Goal: Information Seeking & Learning: Learn about a topic

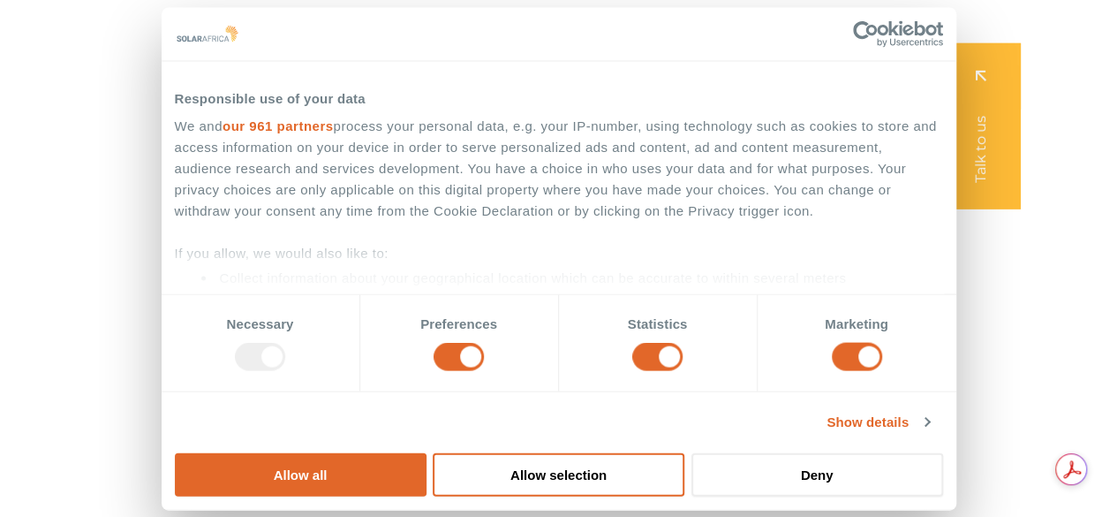
click at [616, 38] on icon "Menu" at bounding box center [608, 35] width 14 height 14
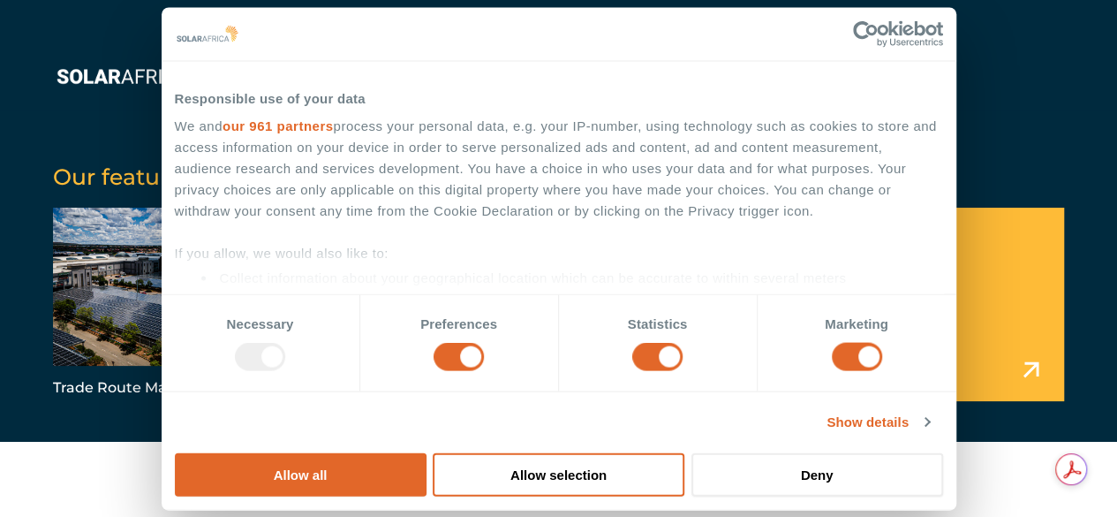
click at [334, 133] on link "our 961 partners" at bounding box center [278, 125] width 111 height 15
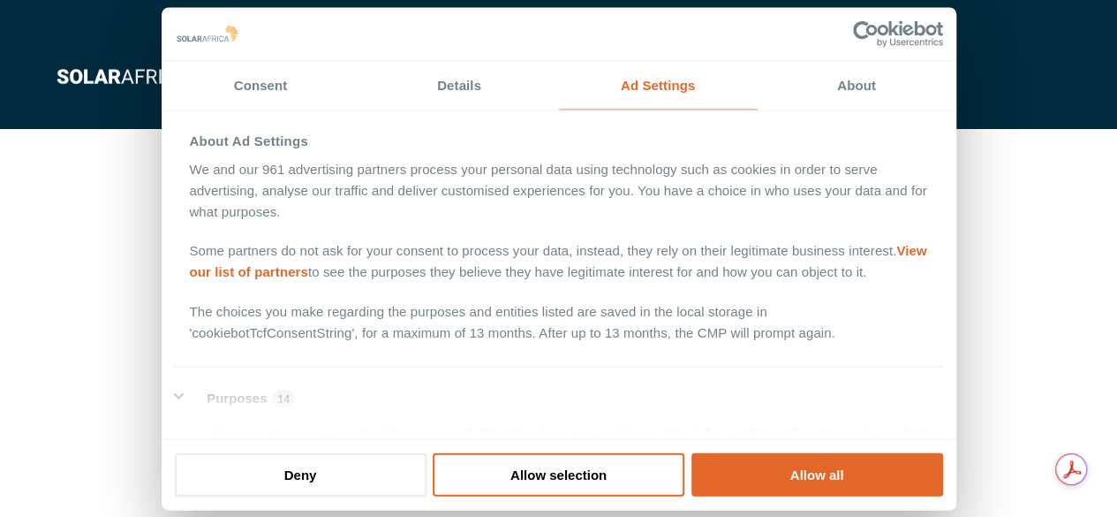
scroll to position [582, 0]
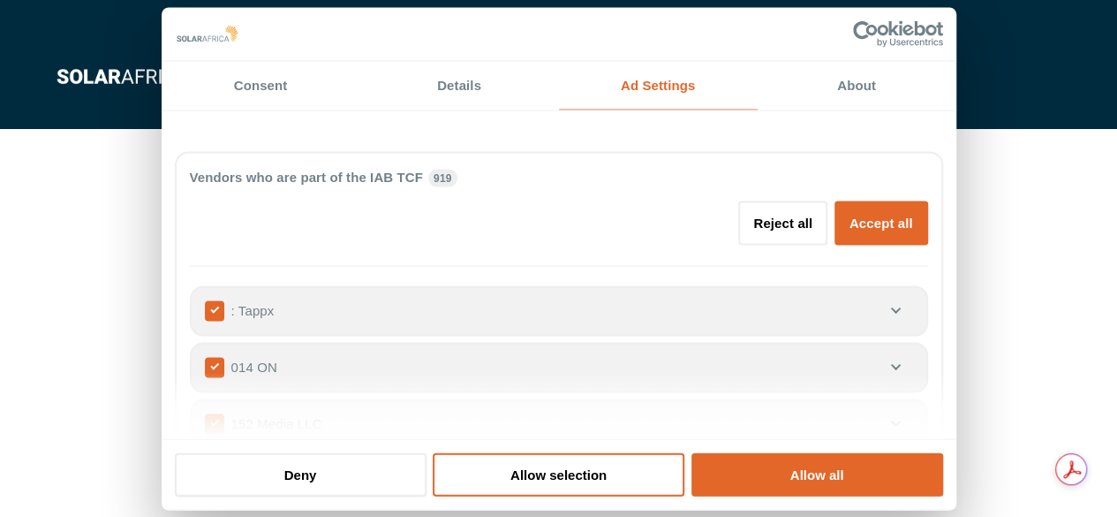
click at [443, 266] on div "Vendors who are part of the IAB TCF 919 Reject all Accept all" at bounding box center [559, 216] width 738 height 100
click at [457, 186] on span "919" at bounding box center [442, 178] width 29 height 18
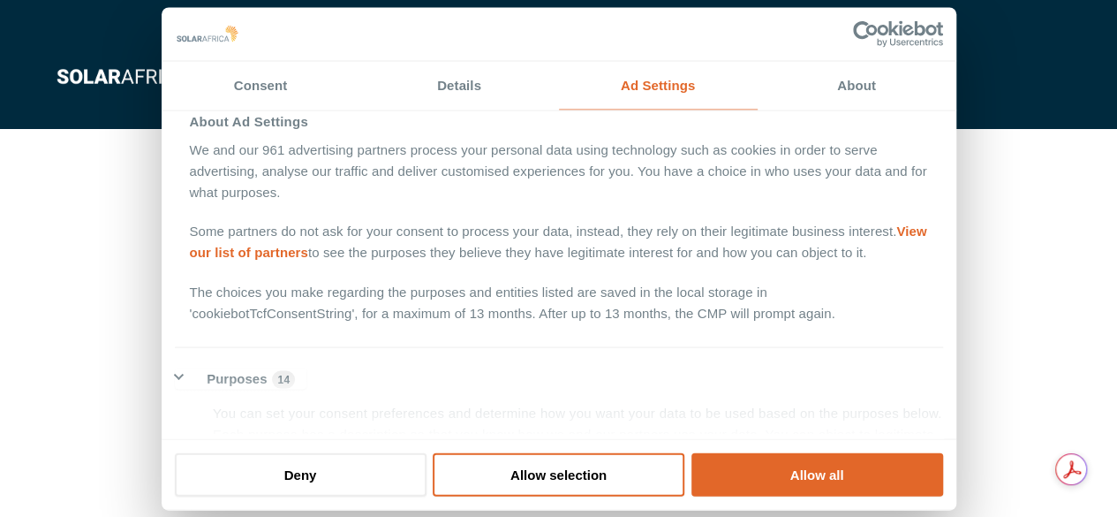
scroll to position [0, 0]
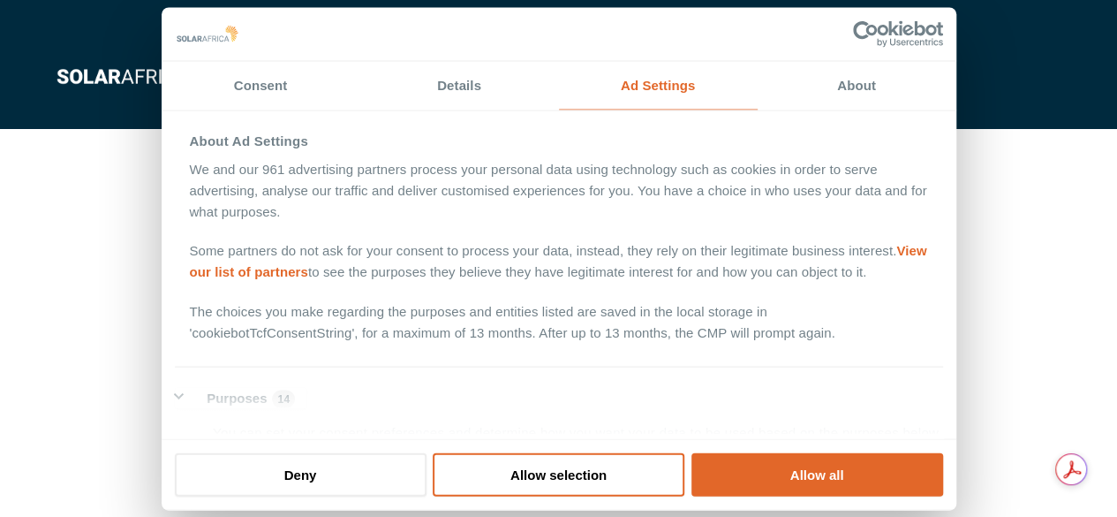
click at [288, 279] on link "View our list of partners" at bounding box center [557, 261] width 737 height 36
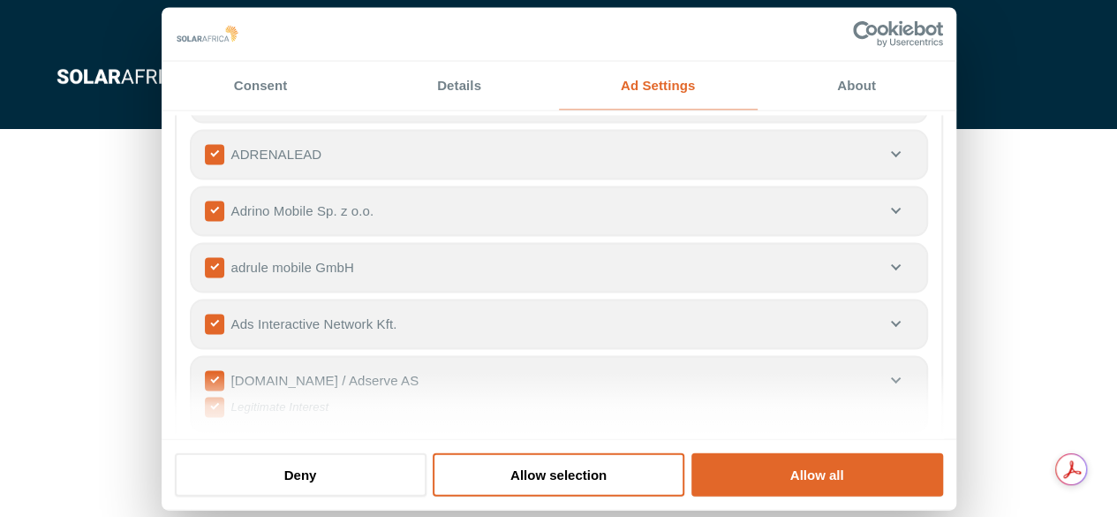
scroll to position [4754, 0]
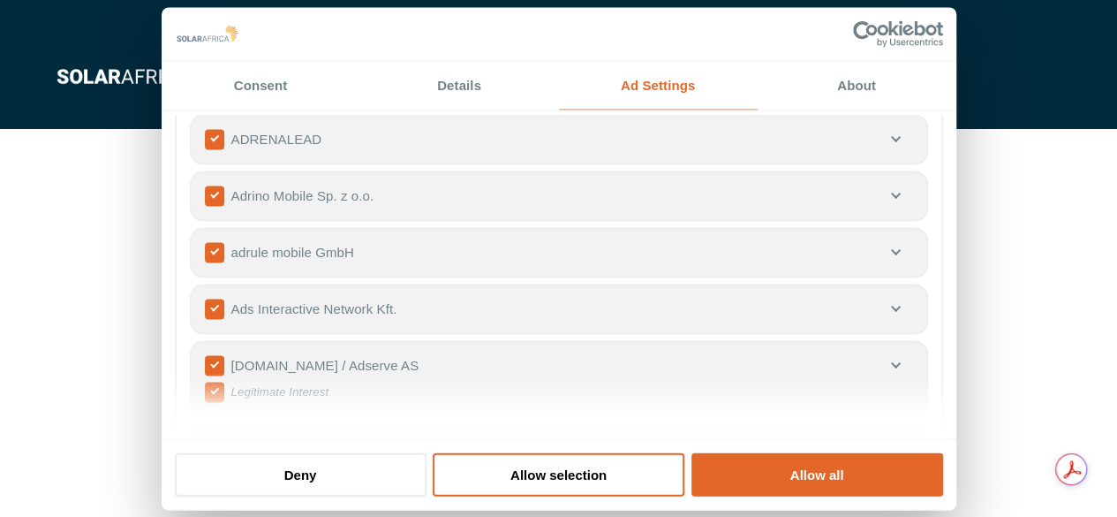
drag, startPoint x: 946, startPoint y: 198, endPoint x: 946, endPoint y: 252, distance: 53.9
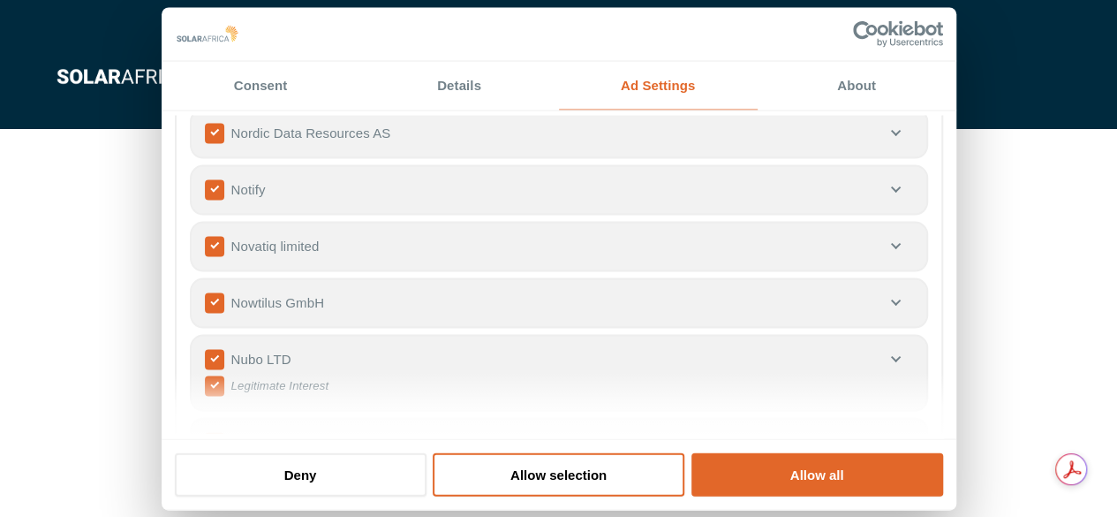
scroll to position [38262, 0]
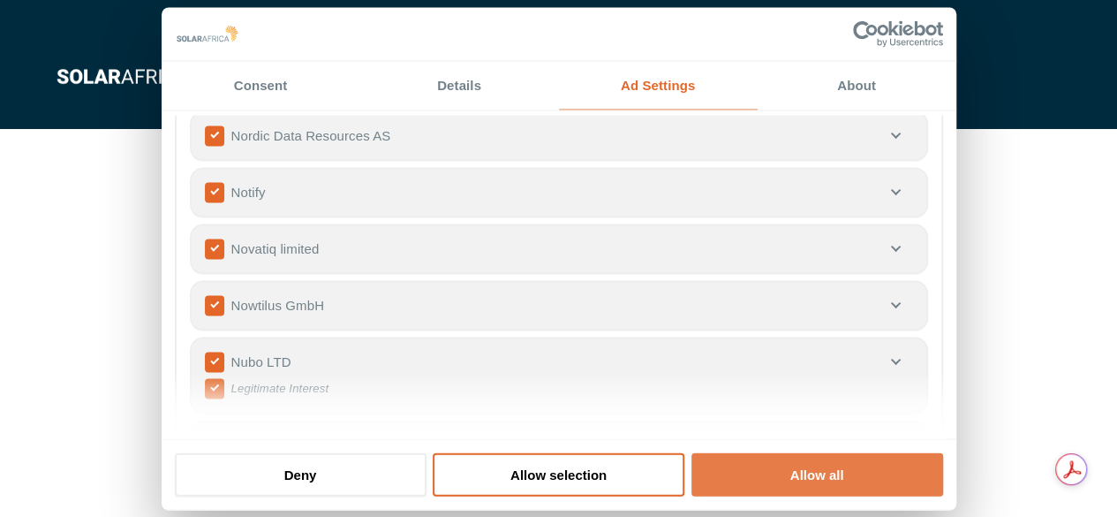
click at [728, 452] on button "Allow all" at bounding box center [818, 473] width 252 height 43
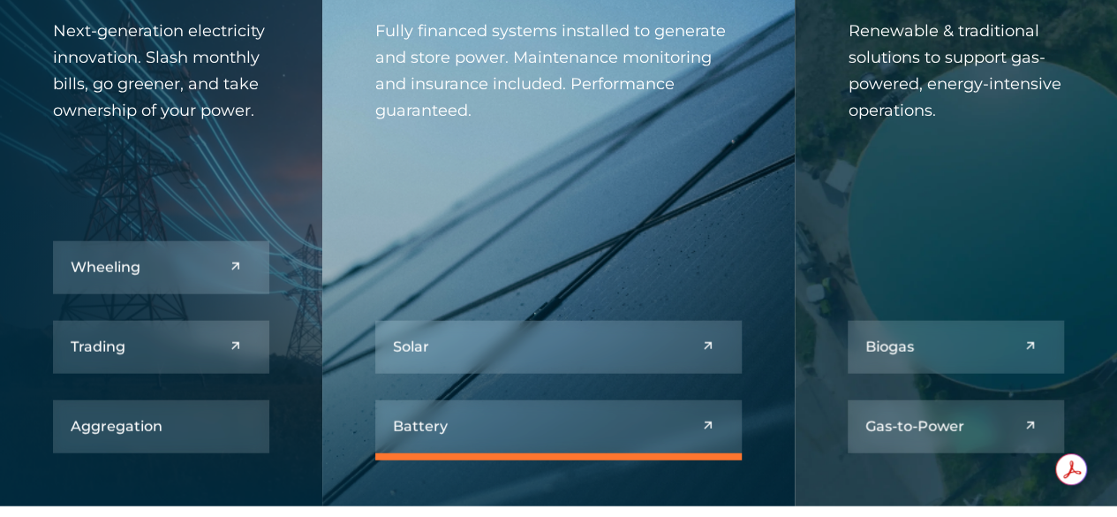
scroll to position [2031, 0]
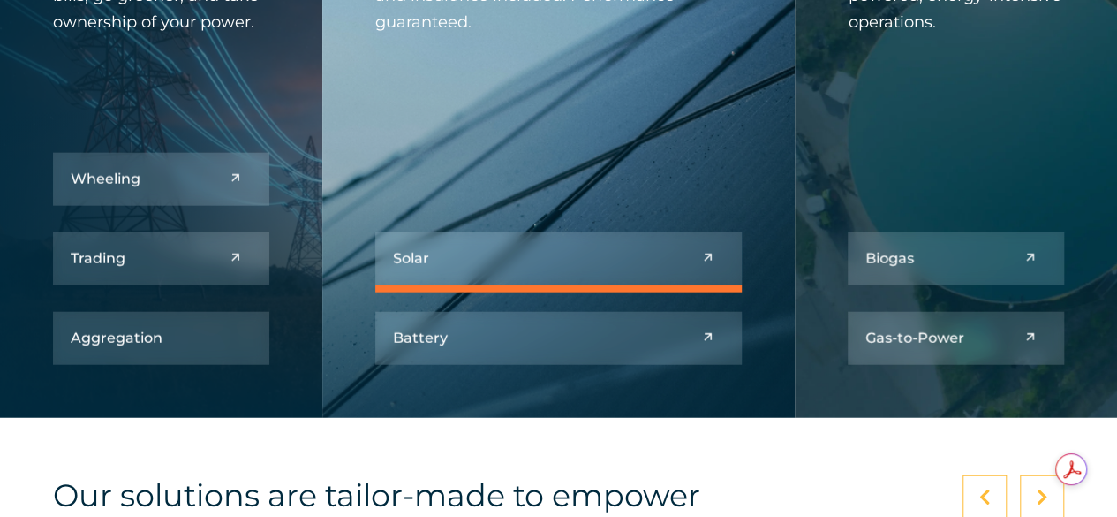
click at [415, 259] on link at bounding box center [558, 258] width 367 height 53
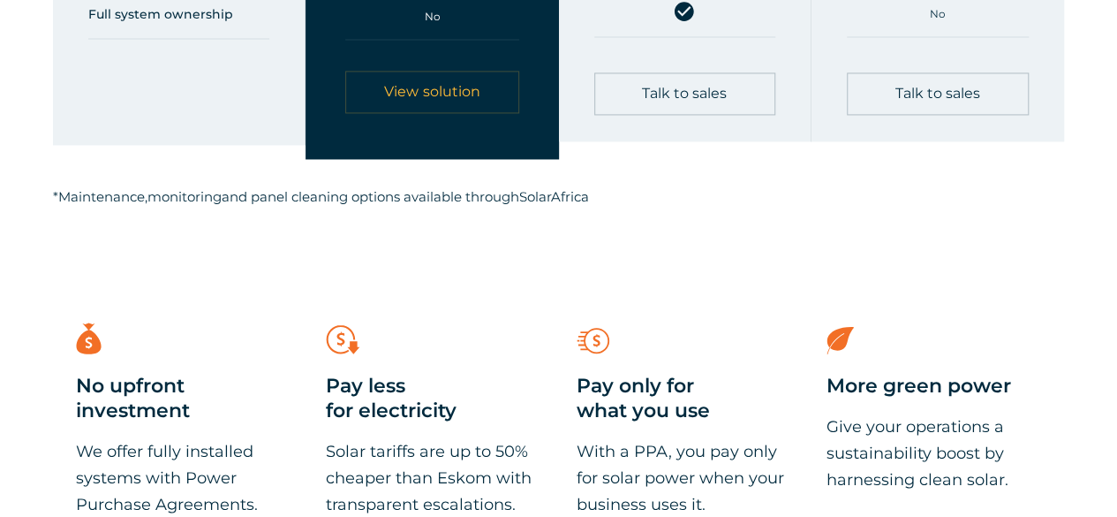
scroll to position [1413, 0]
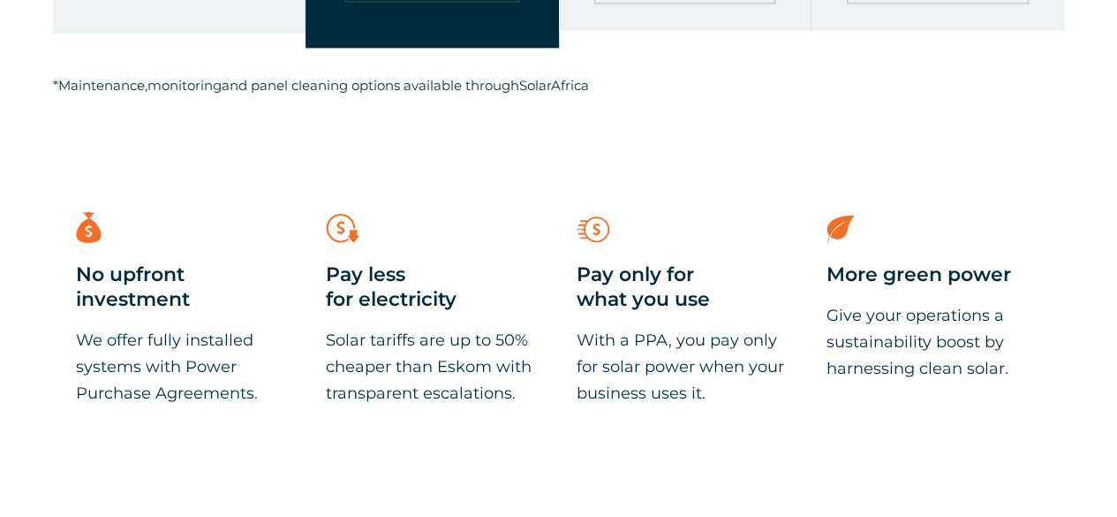
click at [843, 290] on div "More green power Give your operations a sustainability boost by harnessing clea…" at bounding box center [934, 320] width 215 height 119
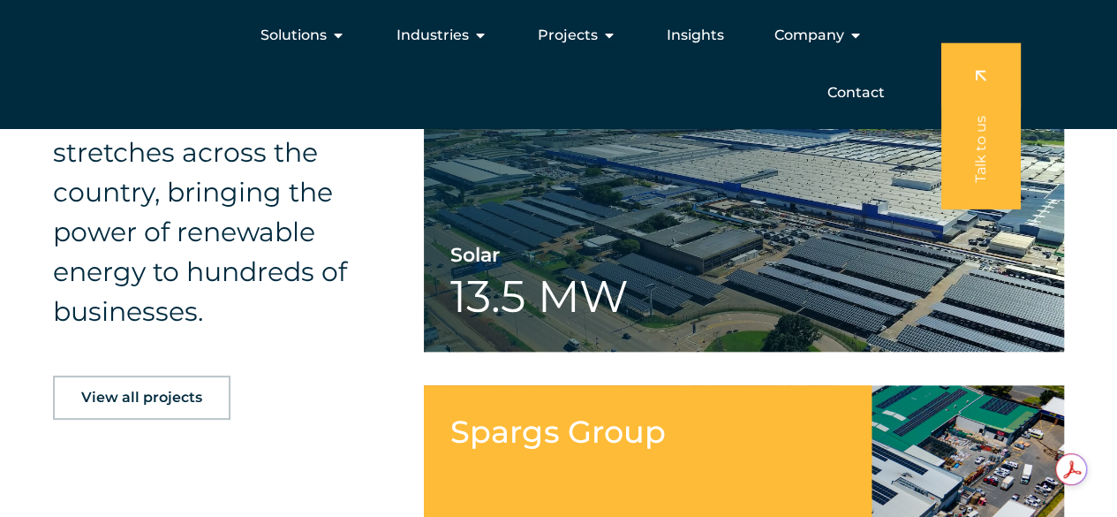
scroll to position [3974, 0]
